Goal: Check status: Check status

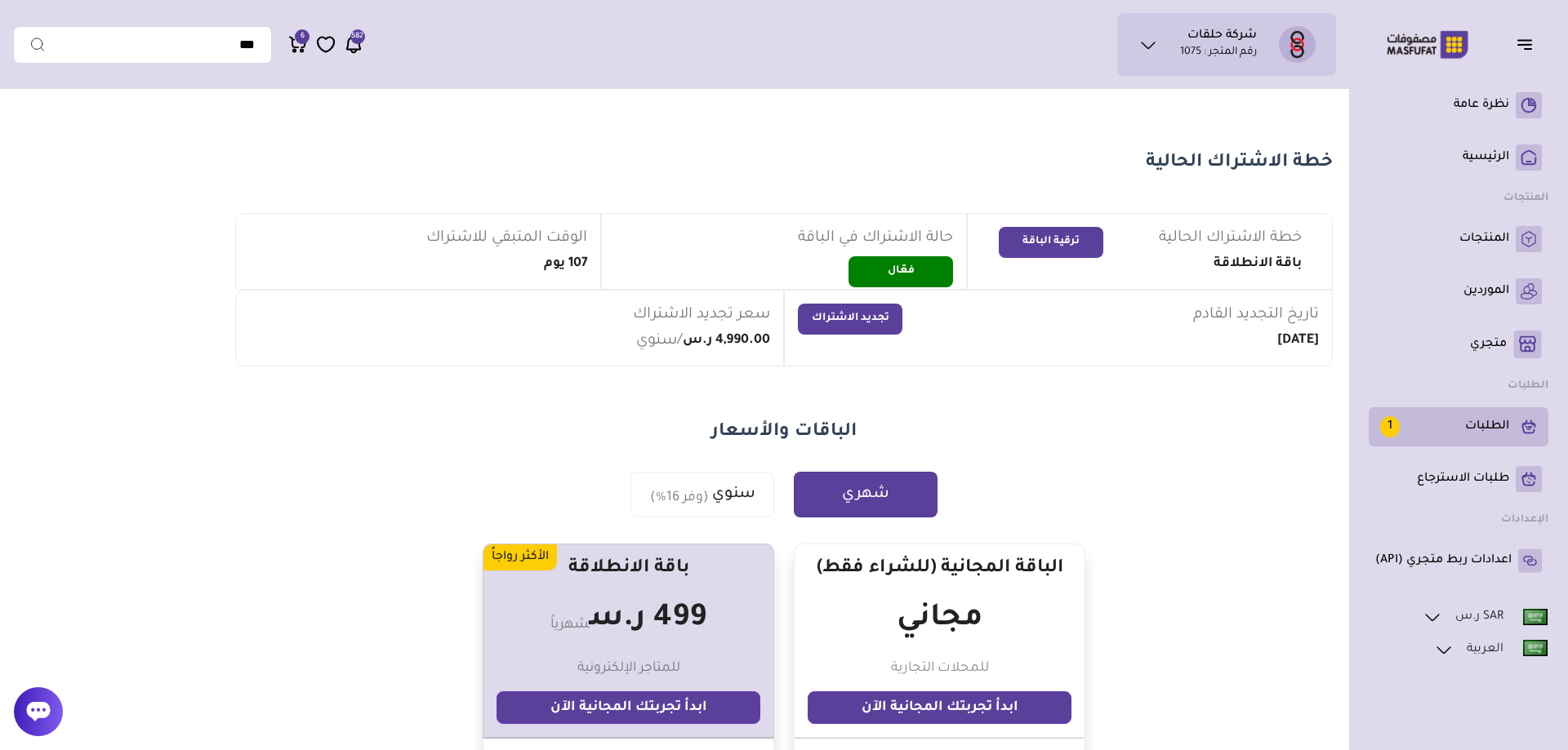
click at [1495, 425] on p "الطلبات 1" at bounding box center [1444, 427] width 129 height 21
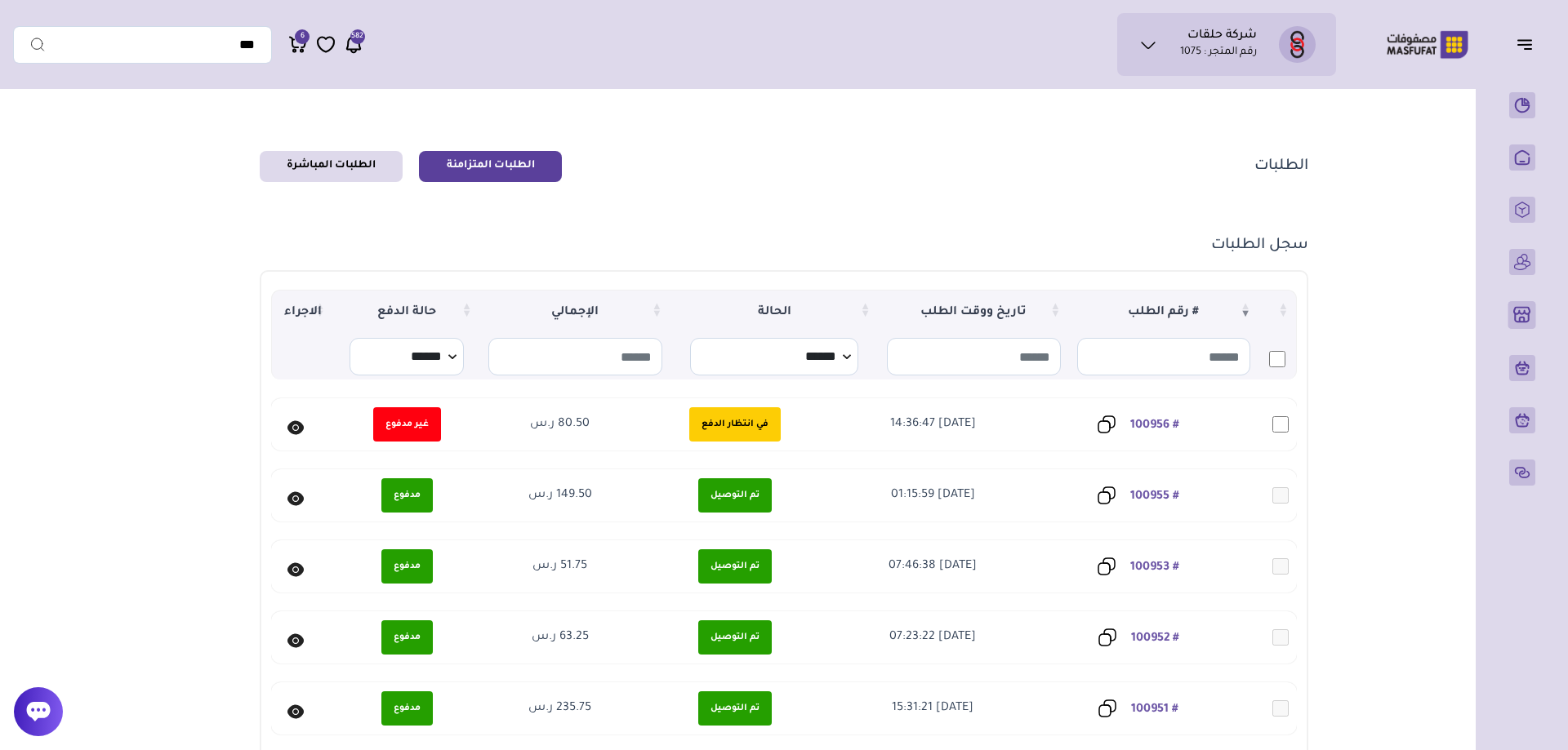
click at [80, 119] on main "الطلبات الطلبات المتزامنة الطلبات المباشرة سجل الطلبات 0 ) 0" at bounding box center [784, 478] width 1542 height 761
click at [1371, 384] on section "الطلبات الطلبات المتزامنة الطلبات المباشرة سجل الطلبات 0 ) 0" at bounding box center [784, 478] width 1176 height 761
click at [79, 151] on main "الطلبات الطلبات المتزامنة الطلبات المباشرة سجل الطلبات 0 ) 0" at bounding box center [784, 478] width 1542 height 761
drag, startPoint x: 1348, startPoint y: 140, endPoint x: 626, endPoint y: 429, distance: 777.7
click at [626, 429] on section "الطلبات الطلبات المتزامنة الطلبات المباشرة سجل الطلبات 0 ) 0" at bounding box center [784, 478] width 1176 height 761
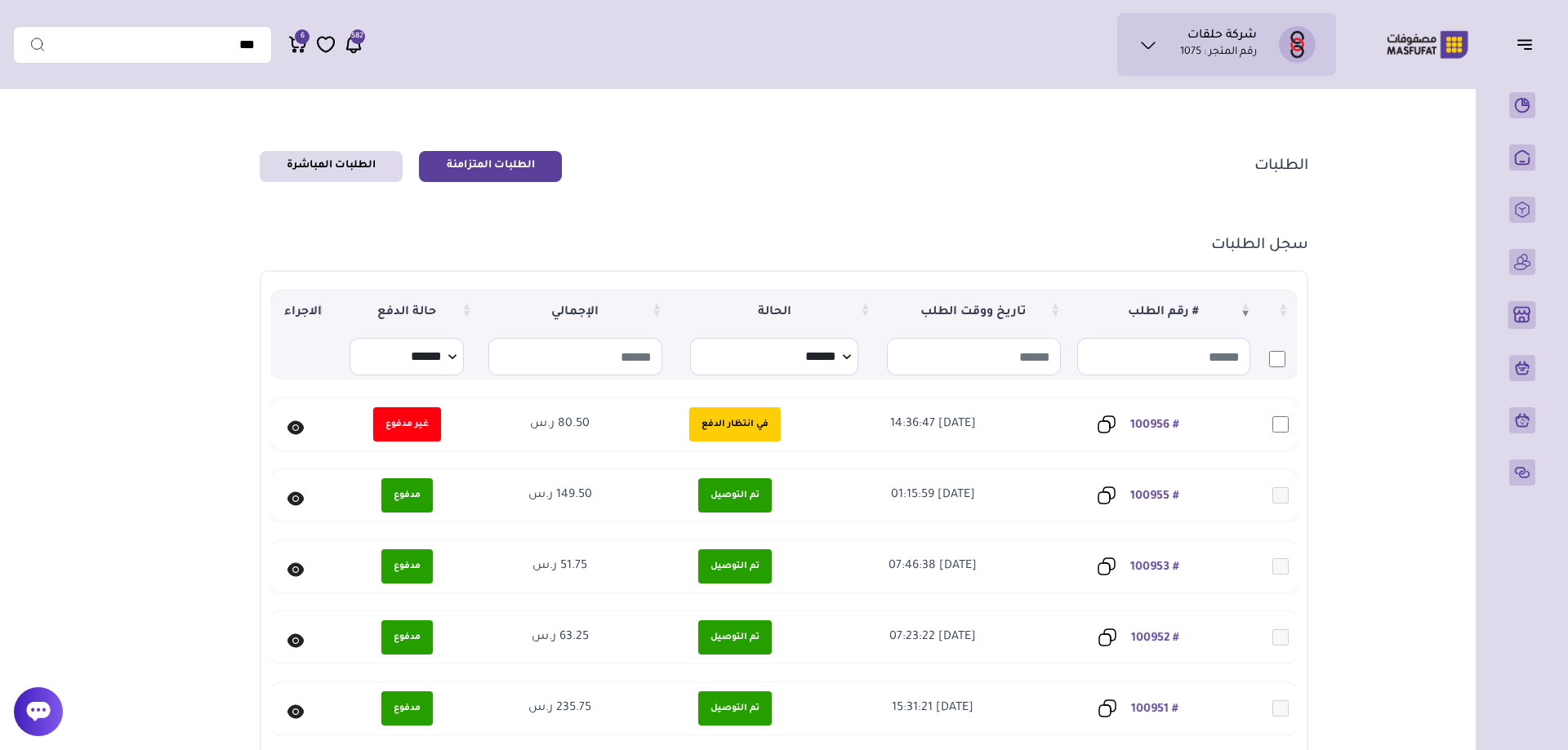
click at [771, 162] on section "الطلبات الطلبات المتزامنة الطلبات المباشرة" at bounding box center [783, 167] width 1048 height 31
click at [1150, 495] on link "# 100955" at bounding box center [1155, 496] width 49 height 13
click at [1016, 201] on section "الطلبات الطلبات المتزامنة الطلبات المباشرة سجل الطلبات 0 ) 0" at bounding box center [784, 478] width 1176 height 761
click at [297, 424] on icon at bounding box center [296, 427] width 16 height 14
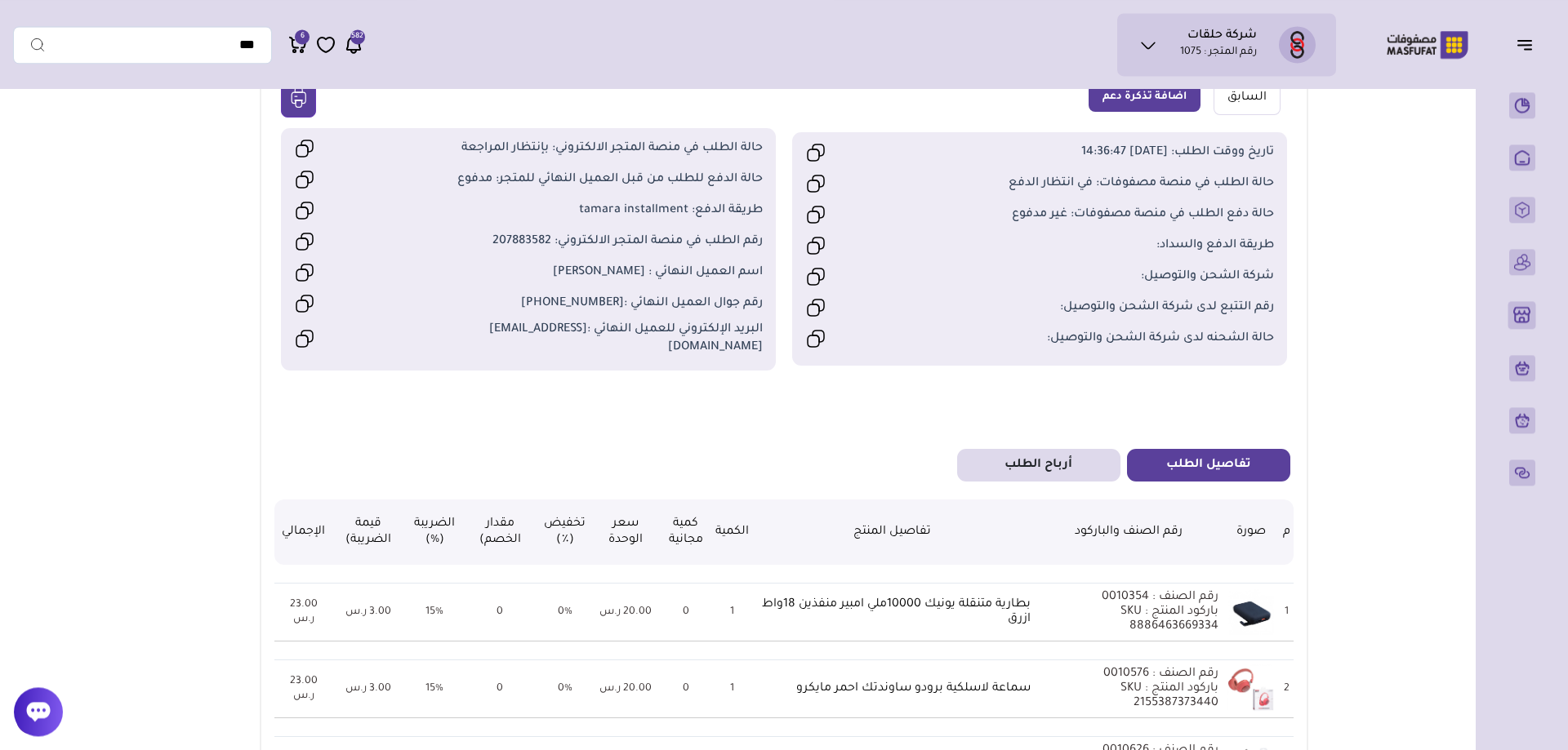
scroll to position [167, 0]
